Goal: Transaction & Acquisition: Purchase product/service

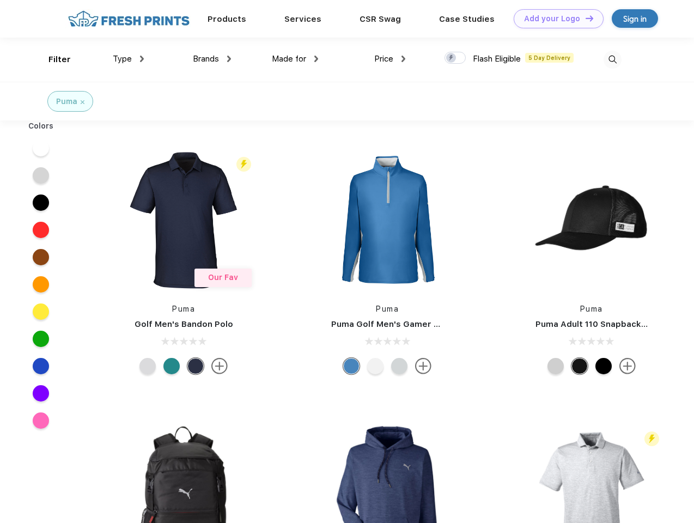
click at [555, 19] on link "Add your Logo Design Tool" at bounding box center [559, 18] width 90 height 19
click at [0, 0] on div "Design Tool" at bounding box center [0, 0] width 0 height 0
click at [585, 18] on link "Add your Logo Design Tool" at bounding box center [559, 18] width 90 height 19
click at [52, 59] on div "Filter" at bounding box center [59, 59] width 22 height 13
click at [129, 59] on span "Type" at bounding box center [122, 59] width 19 height 10
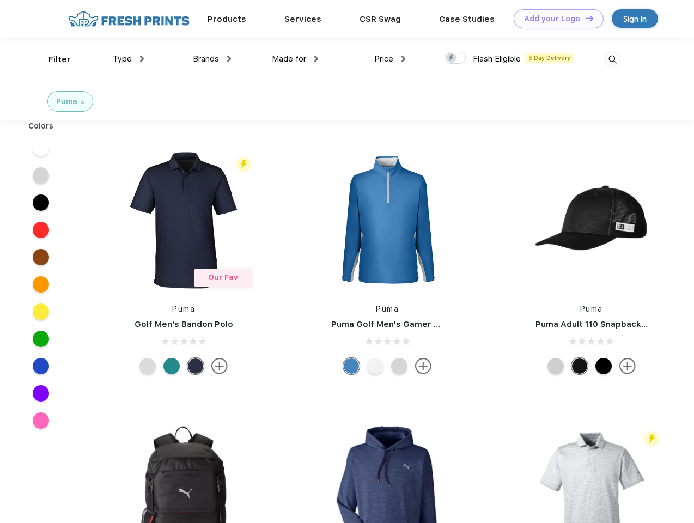
click at [212, 59] on span "Brands" at bounding box center [206, 59] width 26 height 10
click at [295, 59] on span "Made for" at bounding box center [289, 59] width 34 height 10
click at [390, 59] on span "Price" at bounding box center [383, 59] width 19 height 10
click at [455, 58] on div at bounding box center [455, 58] width 21 height 12
click at [452, 58] on input "checkbox" at bounding box center [448, 54] width 7 height 7
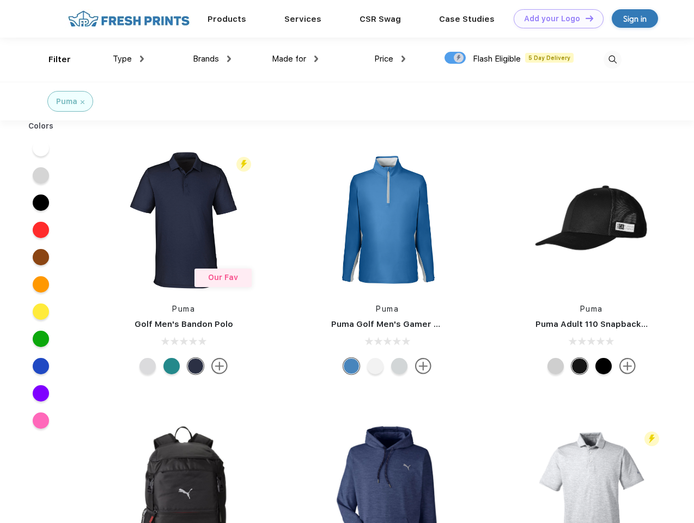
click at [612, 59] on img at bounding box center [613, 60] width 18 height 18
